Goal: Transaction & Acquisition: Purchase product/service

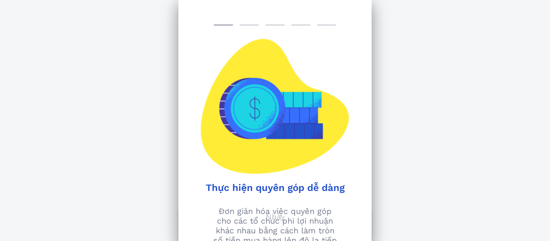
click at [363, 39] on div at bounding box center [361, 106] width 22 height 135
drag, startPoint x: 330, startPoint y: 203, endPoint x: 331, endPoint y: 207, distance: 4.2
click at [331, 207] on div "Thực hiện quyên góp dễ dàng Đơn giản hóa việc quyên góp cho các tổ chức phi lợi…" at bounding box center [274, 120] width 193 height 241
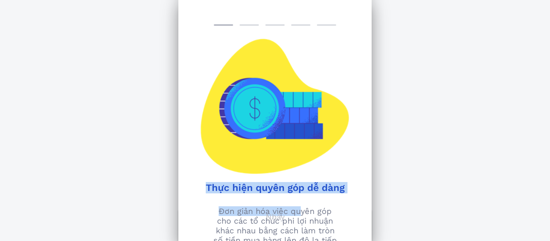
drag, startPoint x: 303, startPoint y: 214, endPoint x: 336, endPoint y: 170, distance: 55.6
click at [336, 170] on div "Thực hiện quyên góp dễ dàng Đơn giản hóa việc quyên góp cho các tổ chức phi lợi…" at bounding box center [274, 120] width 193 height 241
click at [336, 169] on div at bounding box center [312, 106] width 75 height 135
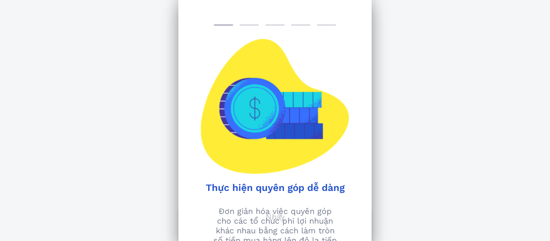
click at [415, 184] on div "Hỗ trợ đam mê của bạn Khám phá hơn 1 triệu tổ chức phi lợi nhuận mà bạn có thể …" at bounding box center [275, 32] width 550 height 424
click at [247, 24] on div at bounding box center [249, 25] width 19 height 2
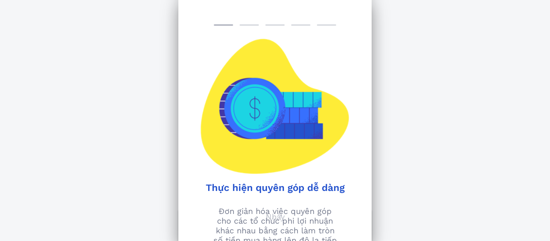
click at [247, 24] on div at bounding box center [249, 25] width 19 height 2
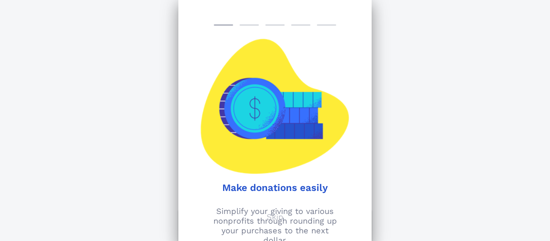
click at [354, 83] on div at bounding box center [361, 106] width 22 height 135
click at [355, 80] on div at bounding box center [361, 106] width 22 height 135
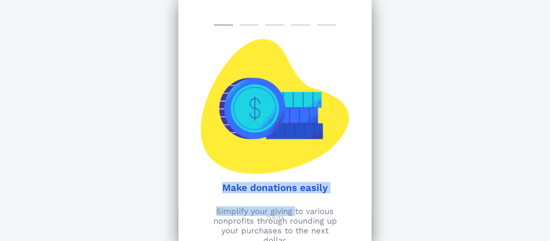
drag, startPoint x: 295, startPoint y: 214, endPoint x: 305, endPoint y: 139, distance: 75.7
click at [305, 195] on div "Make donations easily Simplify your giving to various nonprofits through roundi…" at bounding box center [274, 120] width 193 height 241
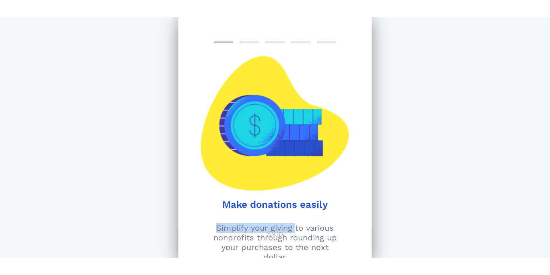
scroll to position [149, 0]
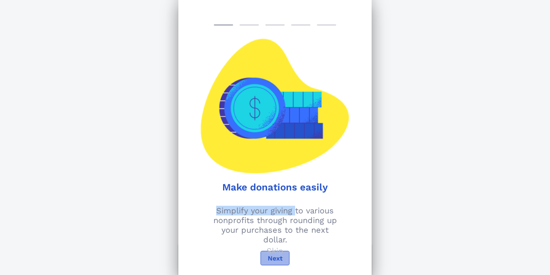
click at [282, 240] on span "Next" at bounding box center [275, 259] width 15 height 8
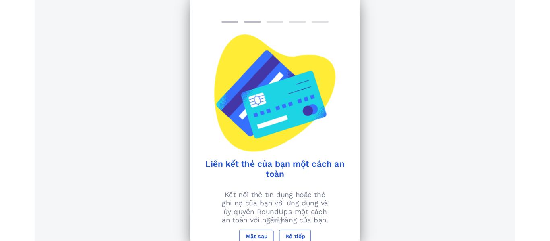
scroll to position [145, 0]
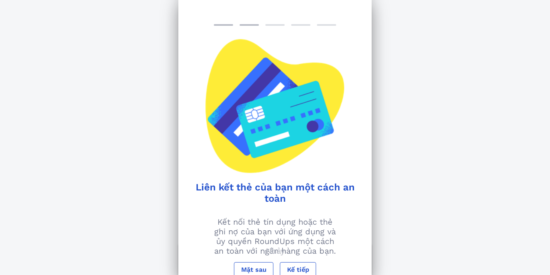
click at [341, 159] on div at bounding box center [312, 106] width 75 height 135
click at [308, 240] on font "Kế tiếp" at bounding box center [298, 270] width 22 height 8
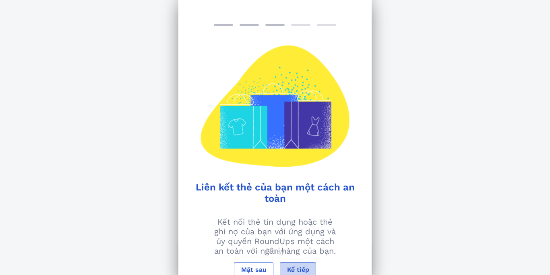
click at [308, 240] on font "Kế tiếp" at bounding box center [298, 270] width 22 height 8
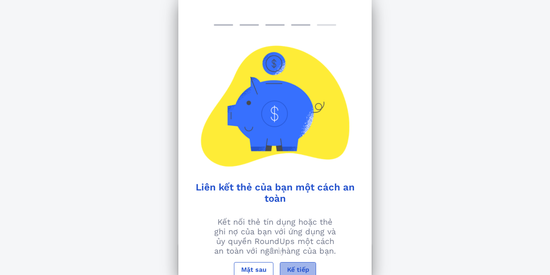
click at [308, 240] on font "Kế tiếp" at bounding box center [298, 270] width 22 height 8
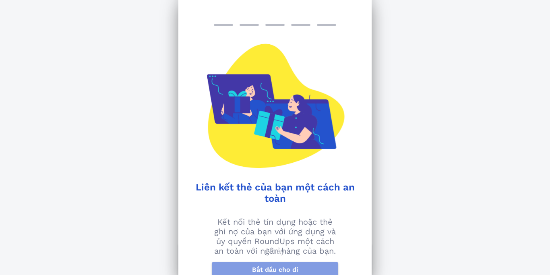
click at [308, 240] on span "Bắt đầu cho đi" at bounding box center [275, 270] width 114 height 8
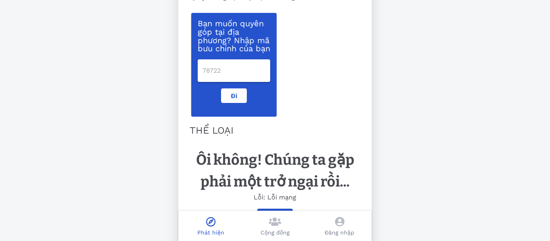
scroll to position [180, 0]
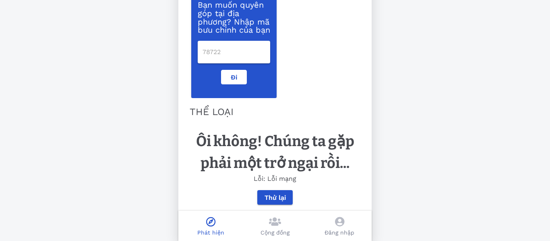
click at [446, 90] on div "Hỗ trợ đam mê của bạn Khám phá hơn 1 triệu tổ chức phi lợi nhuận mà bạn có thể …" at bounding box center [275, 32] width 550 height 424
click at [280, 198] on button "Thử lại" at bounding box center [274, 197] width 35 height 15
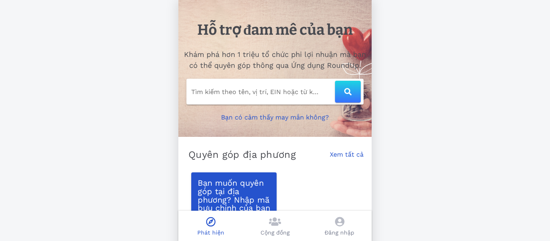
scroll to position [0, 0]
